Goal: Information Seeking & Learning: Learn about a topic

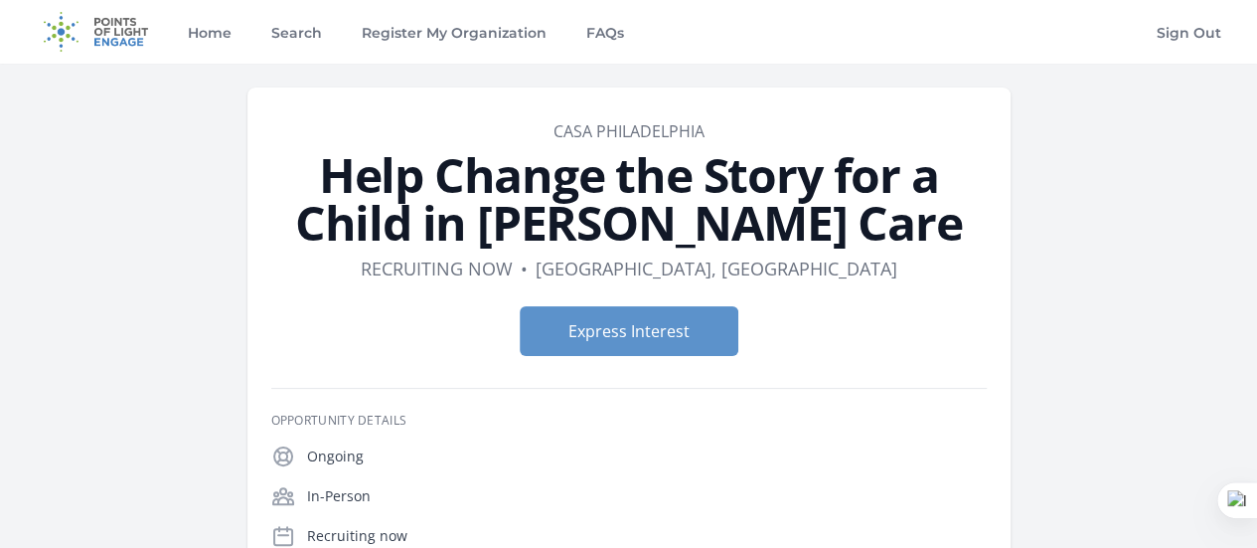
click at [108, 27] on img at bounding box center [96, 32] width 128 height 64
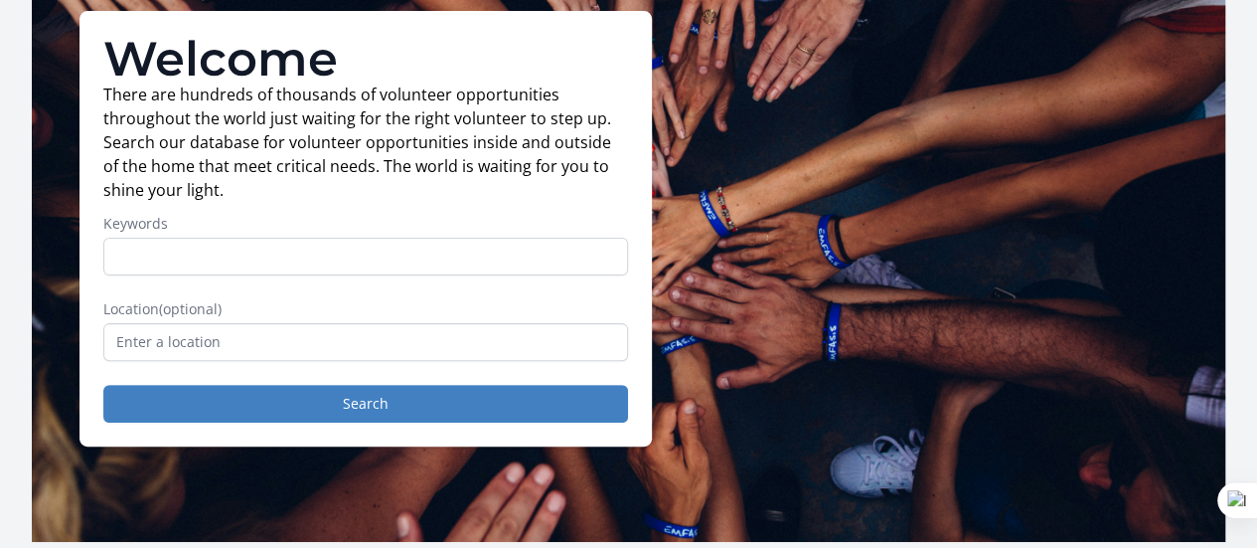
scroll to position [149, 0]
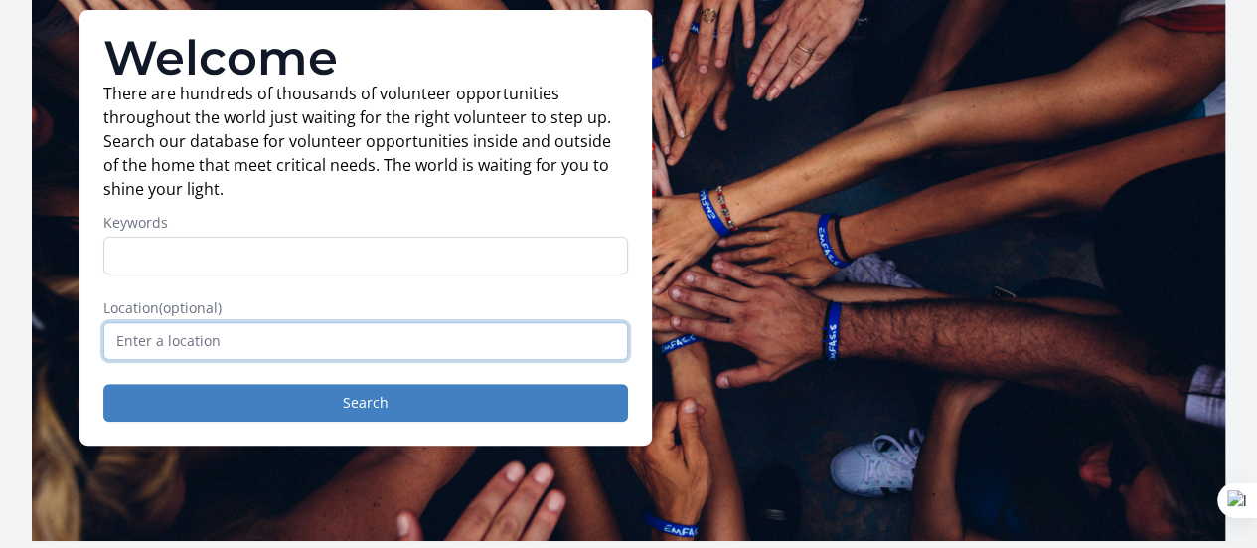
click at [228, 360] on input "text" at bounding box center [365, 341] width 525 height 38
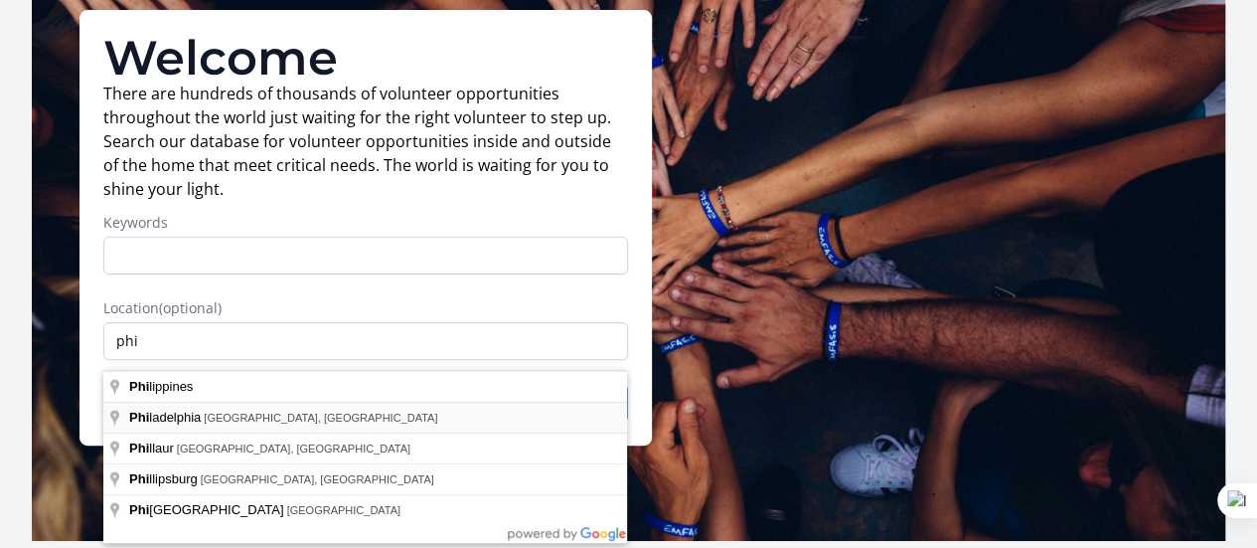
type input "[GEOGRAPHIC_DATA], [GEOGRAPHIC_DATA], [GEOGRAPHIC_DATA]"
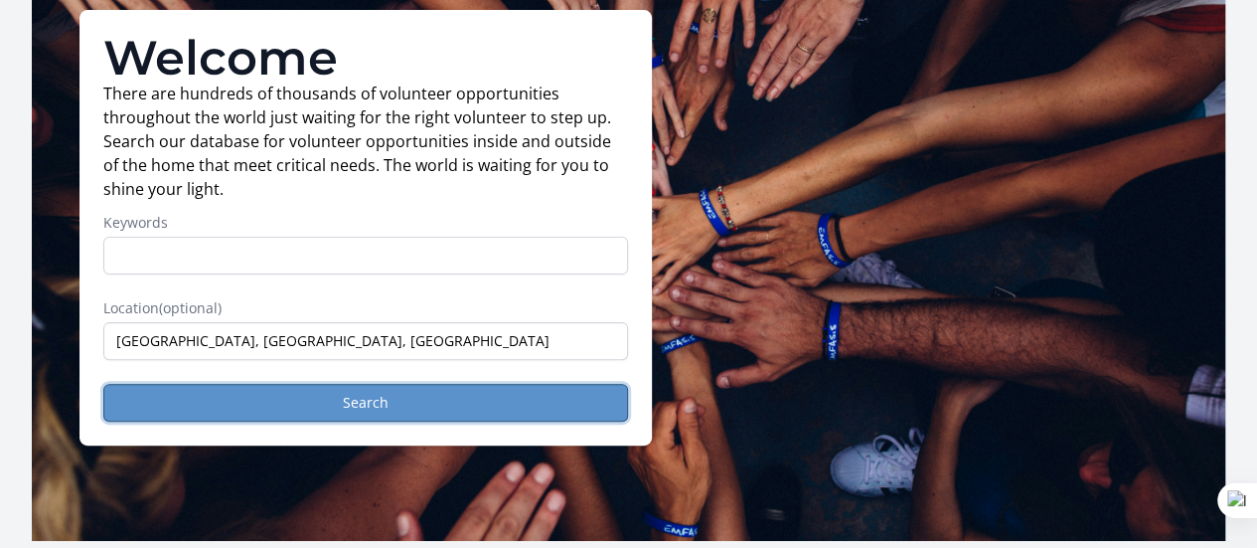
click at [293, 410] on button "Search" at bounding box center [365, 403] width 525 height 38
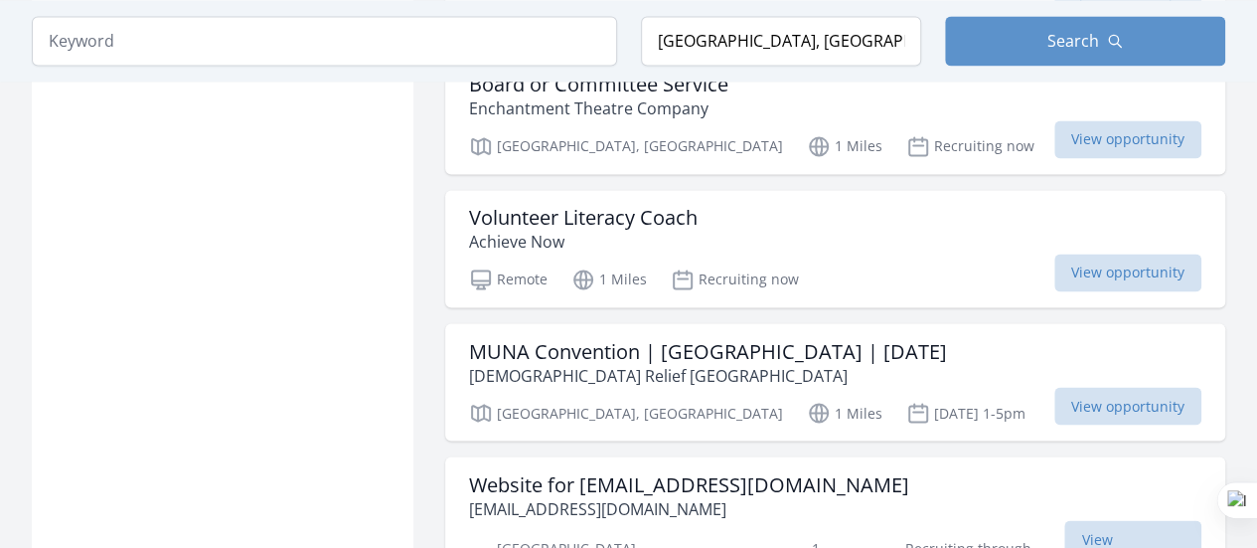
scroll to position [1595, 0]
